Goal: Task Accomplishment & Management: Complete application form

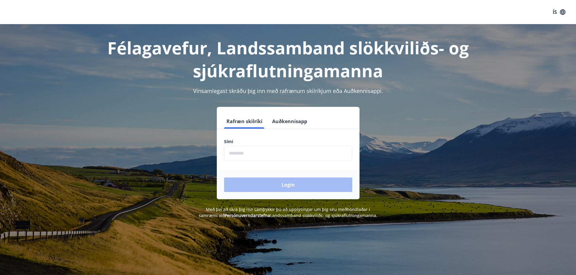
click at [284, 157] on input "phone" at bounding box center [288, 153] width 128 height 15
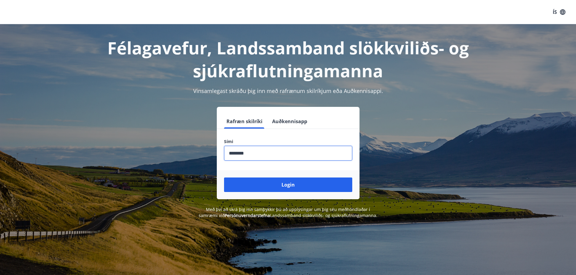
type input "********"
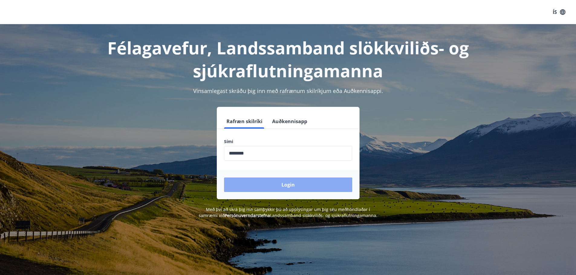
click at [286, 188] on button "Login" at bounding box center [288, 185] width 128 height 15
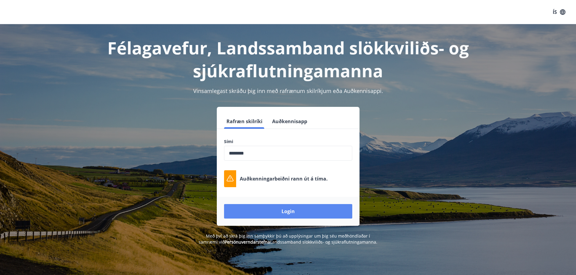
click at [285, 210] on button "Login" at bounding box center [288, 211] width 128 height 15
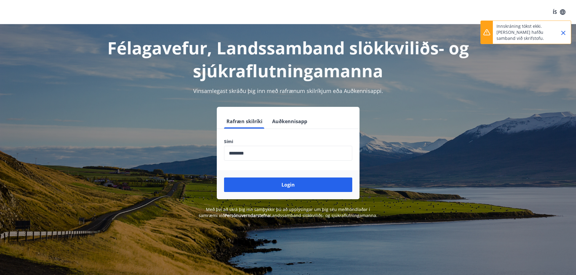
click at [317, 144] on label "Sími" at bounding box center [288, 142] width 128 height 6
click at [315, 152] on input "phone" at bounding box center [288, 153] width 128 height 15
